Goal: Navigation & Orientation: Find specific page/section

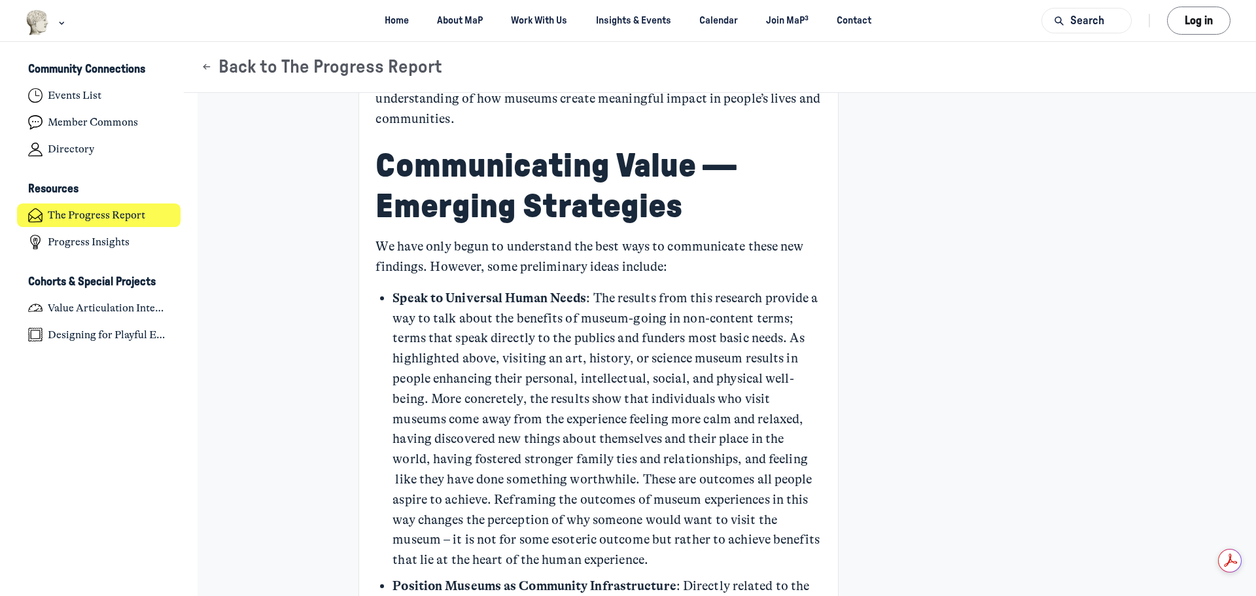
scroll to position [3700, 0]
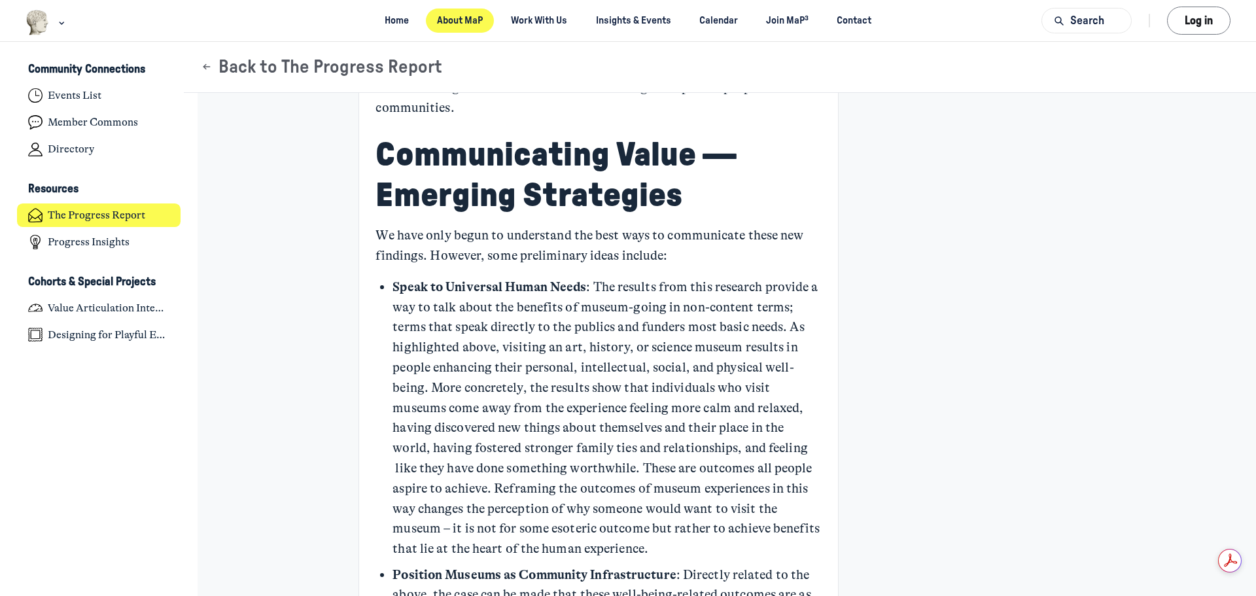
click at [455, 14] on link "About MaP" at bounding box center [460, 21] width 69 height 24
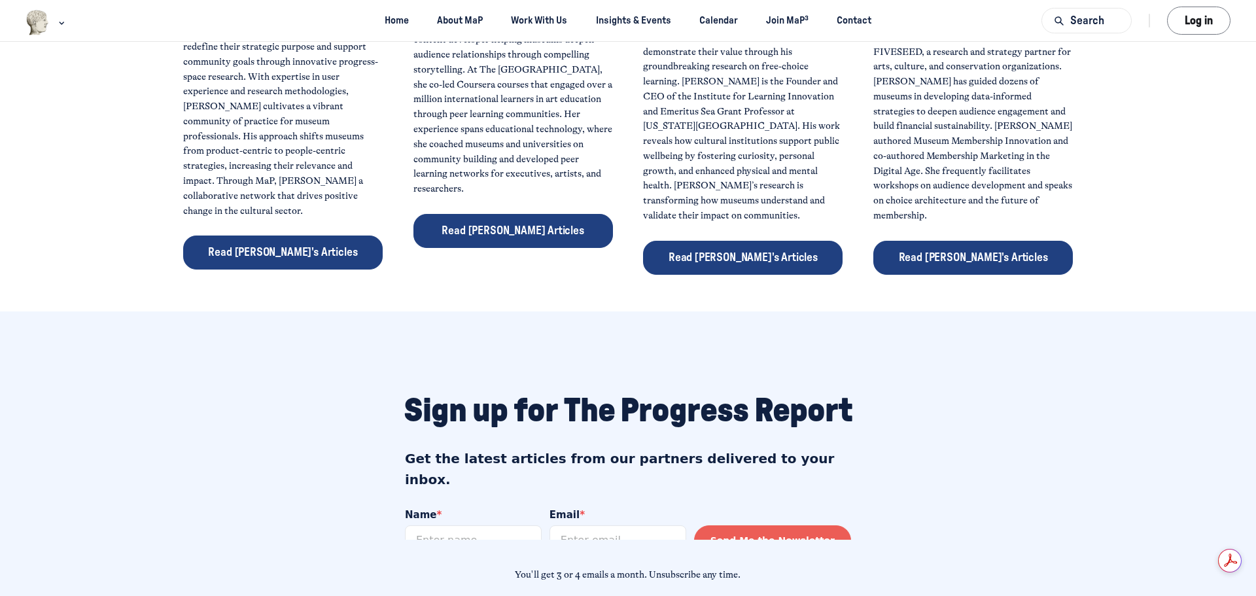
scroll to position [850, 0]
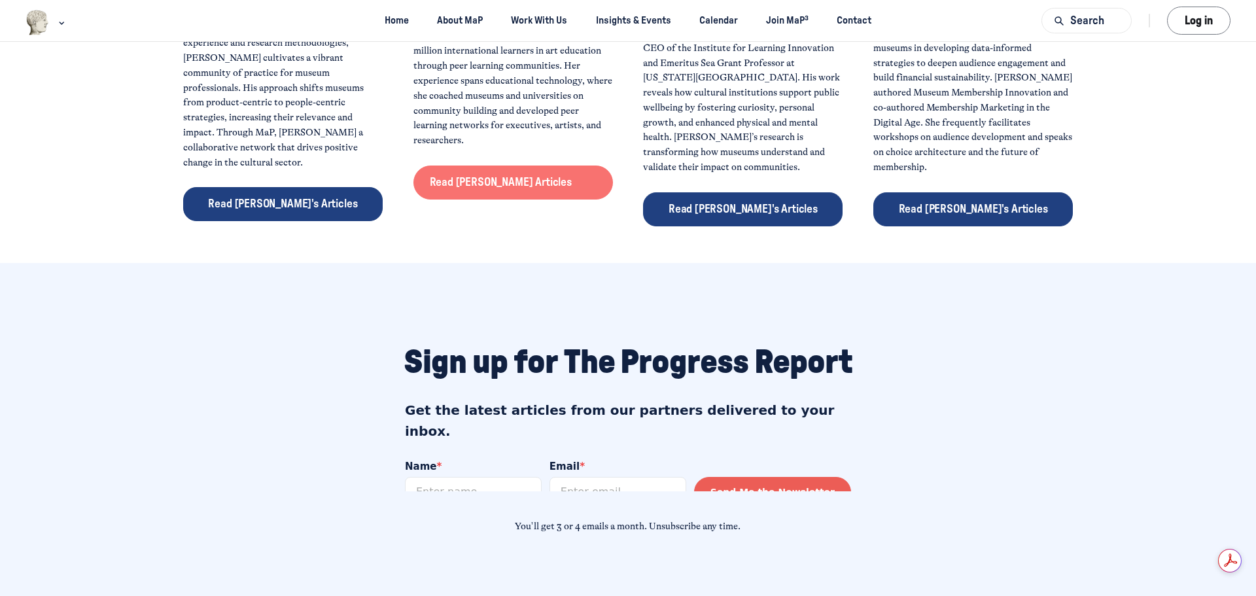
click at [540, 176] on link "Read Kelly's Articles" at bounding box center [512, 182] width 199 height 34
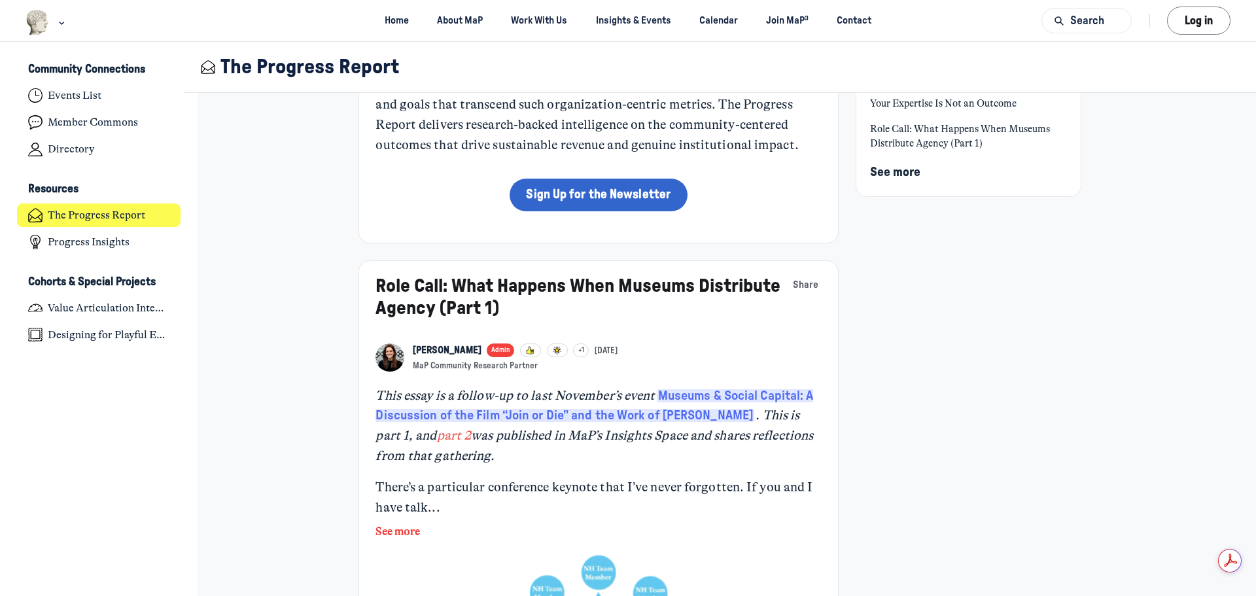
scroll to position [196, 0]
